Goal: Information Seeking & Learning: Learn about a topic

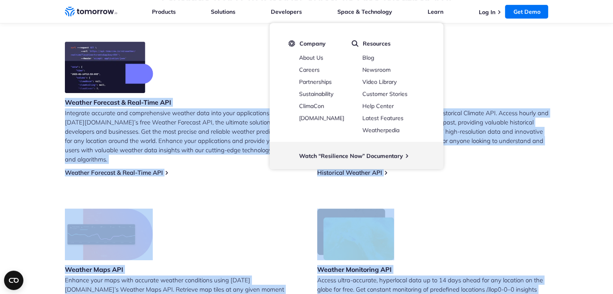
scroll to position [546, 0]
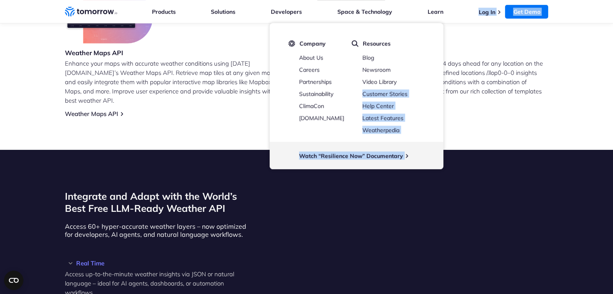
drag, startPoint x: 49, startPoint y: 145, endPoint x: 243, endPoint y: 100, distance: 199.0
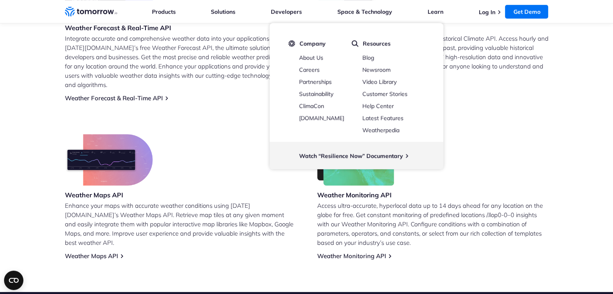
scroll to position [384, 0]
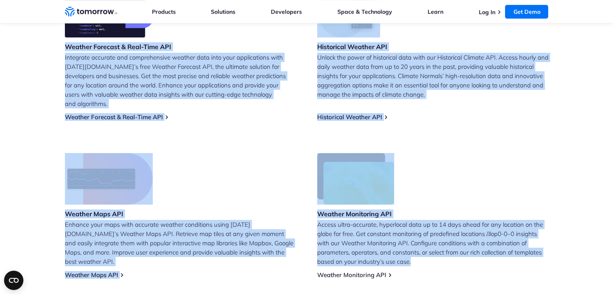
drag, startPoint x: 60, startPoint y: 44, endPoint x: 466, endPoint y: 259, distance: 458.8
click at [466, 259] on section "Leverage [DATE][DOMAIN_NAME]’s Free Weather API Weather Forecast & Real-Time AP…" at bounding box center [306, 108] width 613 height 405
copy div "Loremip Dolorsit & Amet-Cons ADI Elitseddo eiusmodt inc utlaboreetdol magnaal e…"
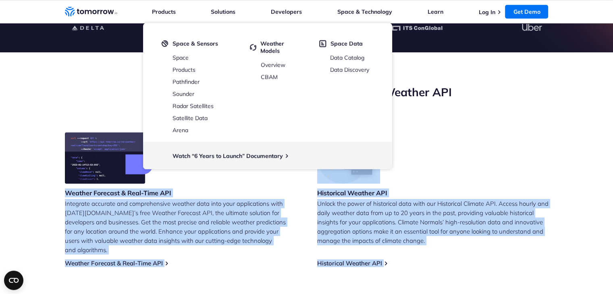
scroll to position [223, 0]
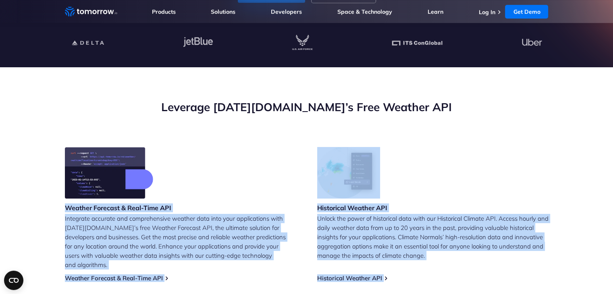
click at [484, 164] on div "Historical Weather API Unlock the power of historical data with our Historical …" at bounding box center [432, 214] width 231 height 135
click at [471, 173] on div "Historical Weather API Unlock the power of historical data with our Historical …" at bounding box center [432, 214] width 231 height 135
click at [342, 274] on link "Historical Weather API" at bounding box center [349, 278] width 65 height 8
